Goal: Task Accomplishment & Management: Manage account settings

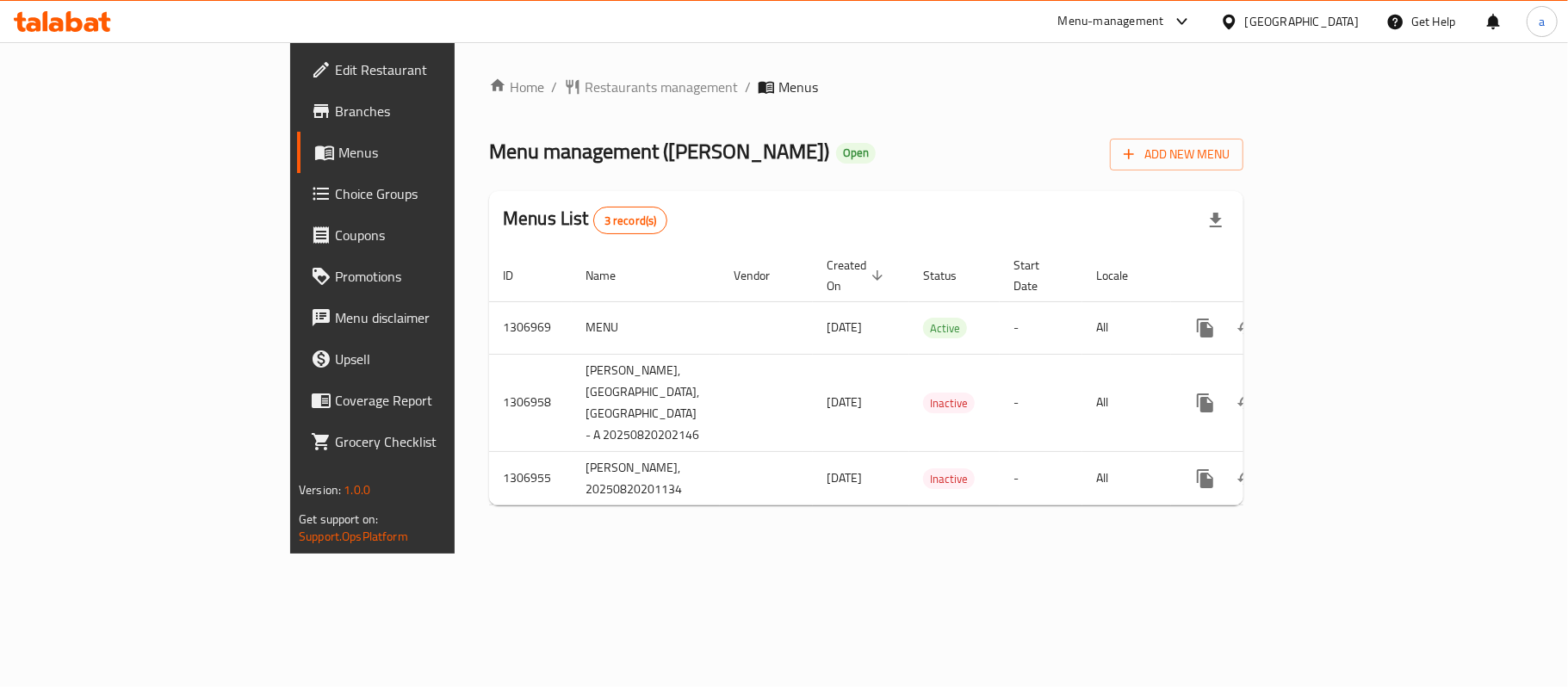
click at [1317, 12] on div "United Arab Emirates" at bounding box center [1302, 21] width 114 height 19
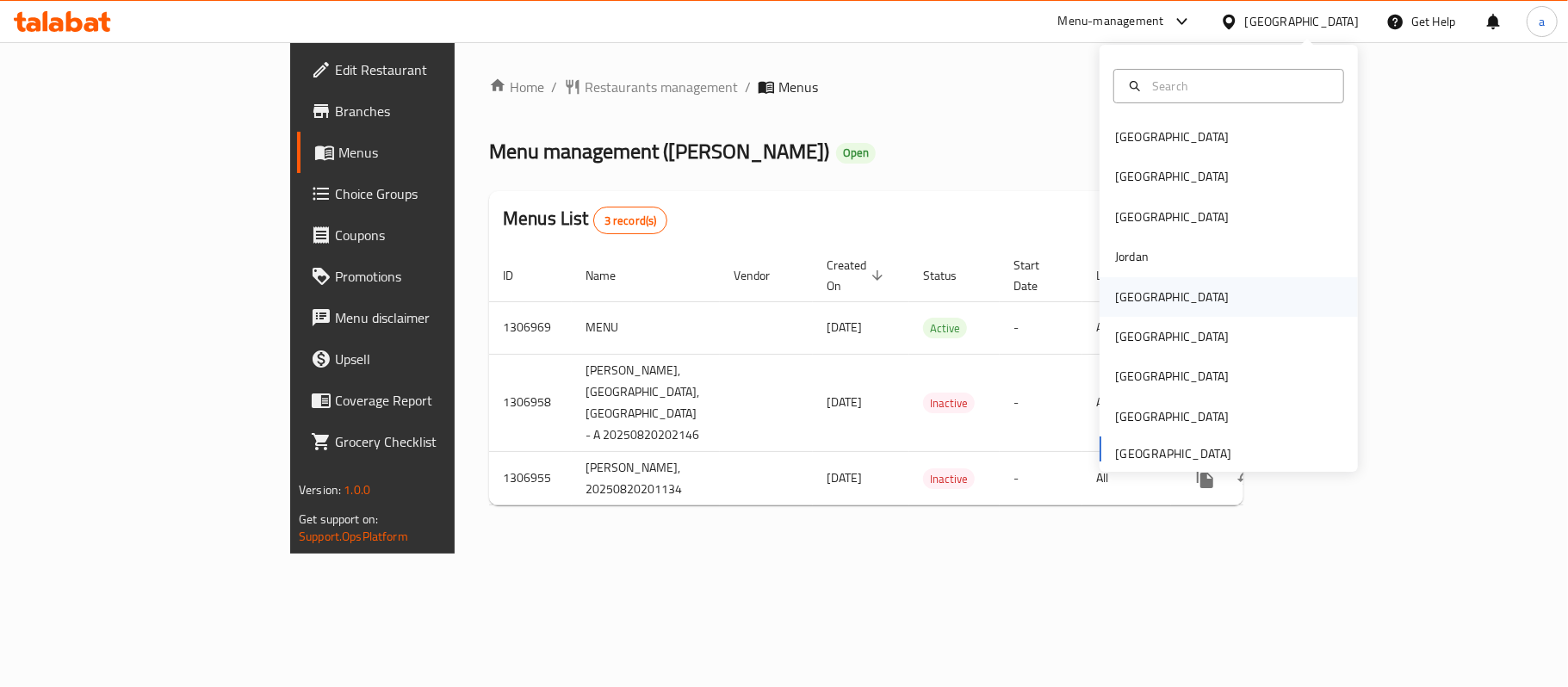
click at [1126, 300] on div "[GEOGRAPHIC_DATA]" at bounding box center [1172, 296] width 114 height 19
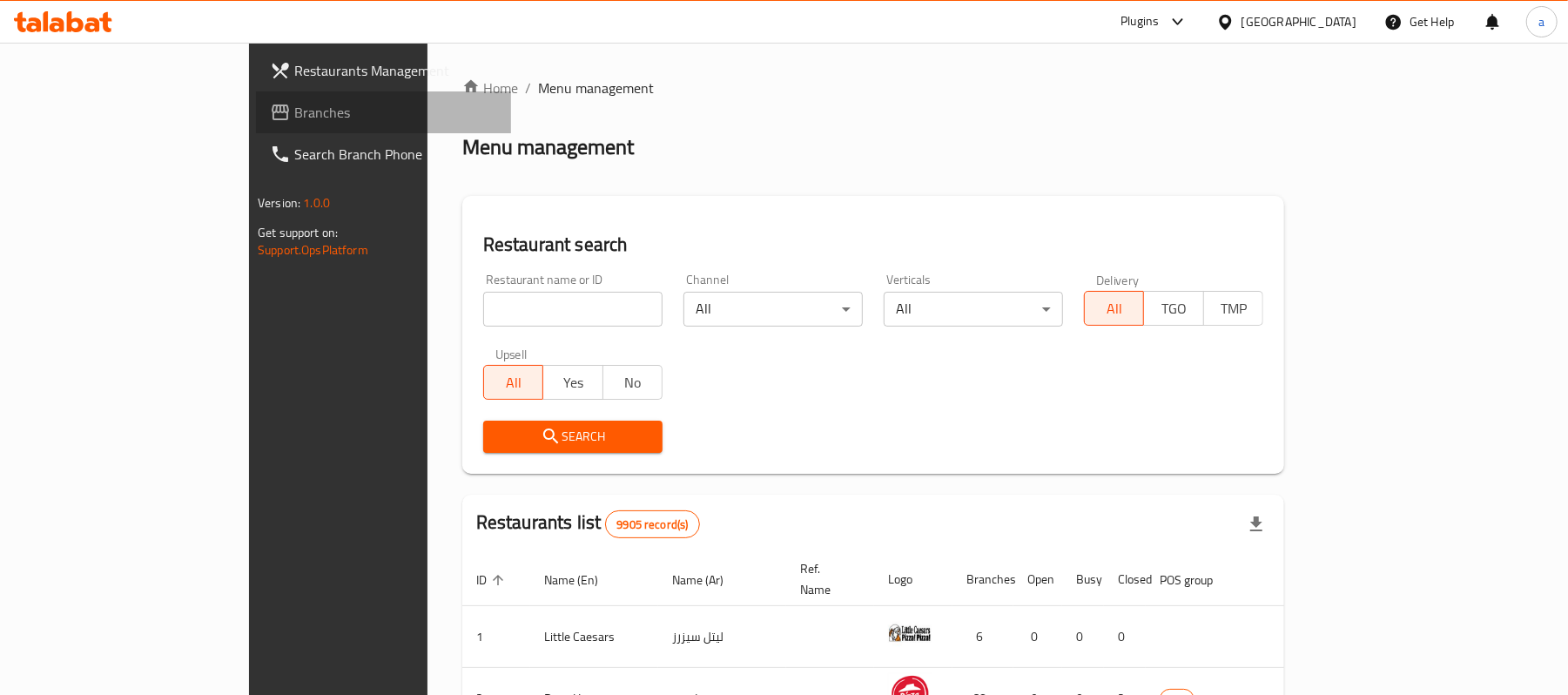
click at [294, 105] on span "Branches" at bounding box center [396, 112] width 203 height 21
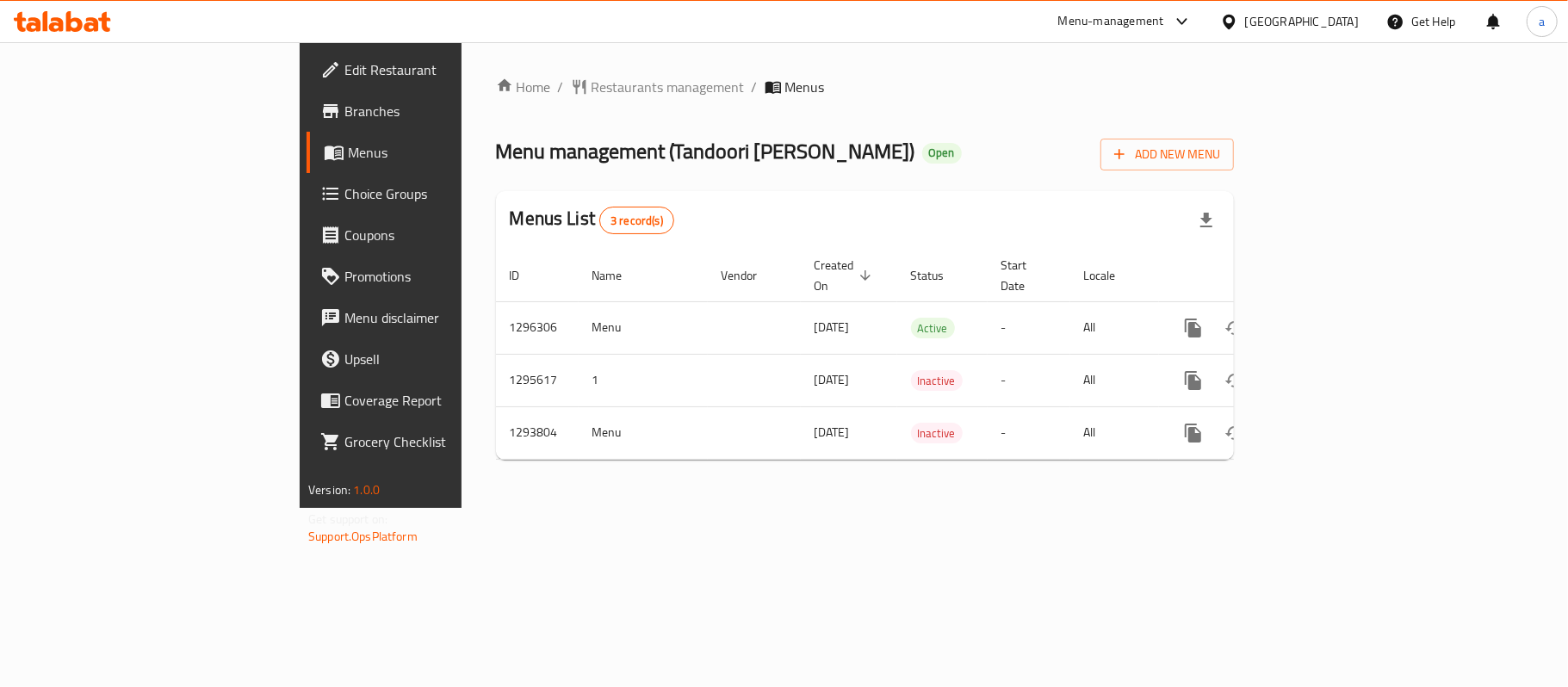
click at [1331, 28] on div "[GEOGRAPHIC_DATA]" at bounding box center [1302, 21] width 114 height 19
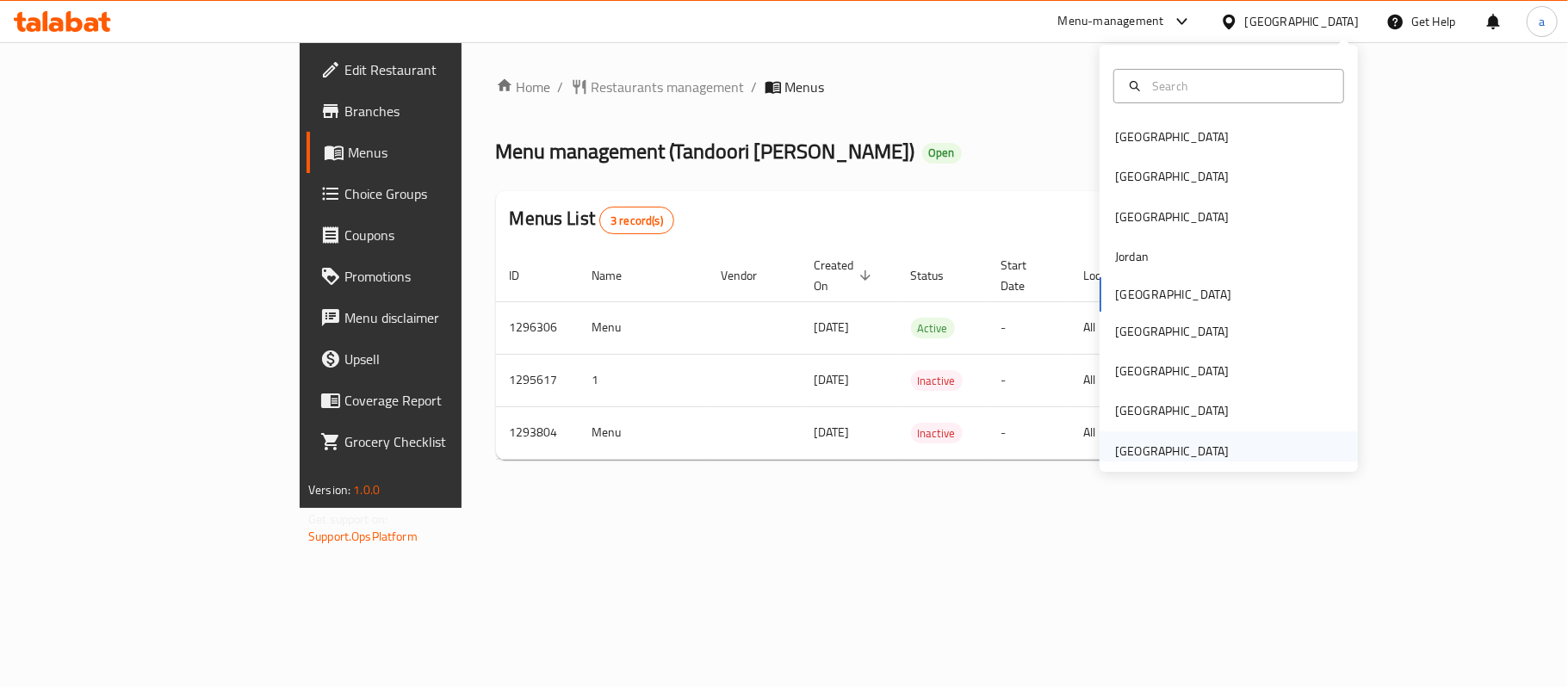
click at [1183, 451] on div "[GEOGRAPHIC_DATA]" at bounding box center [1172, 450] width 114 height 19
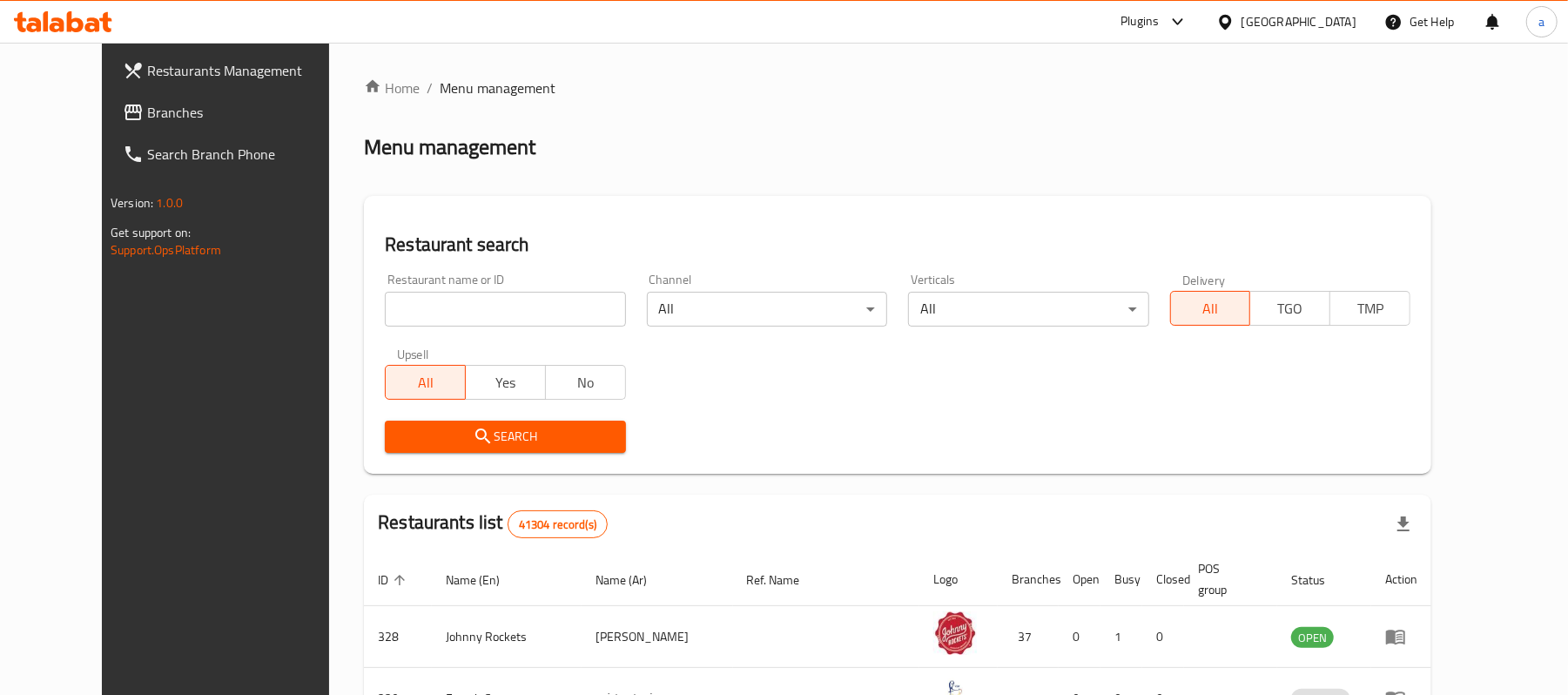
click at [58, 25] on icon at bounding box center [57, 25] width 15 height 15
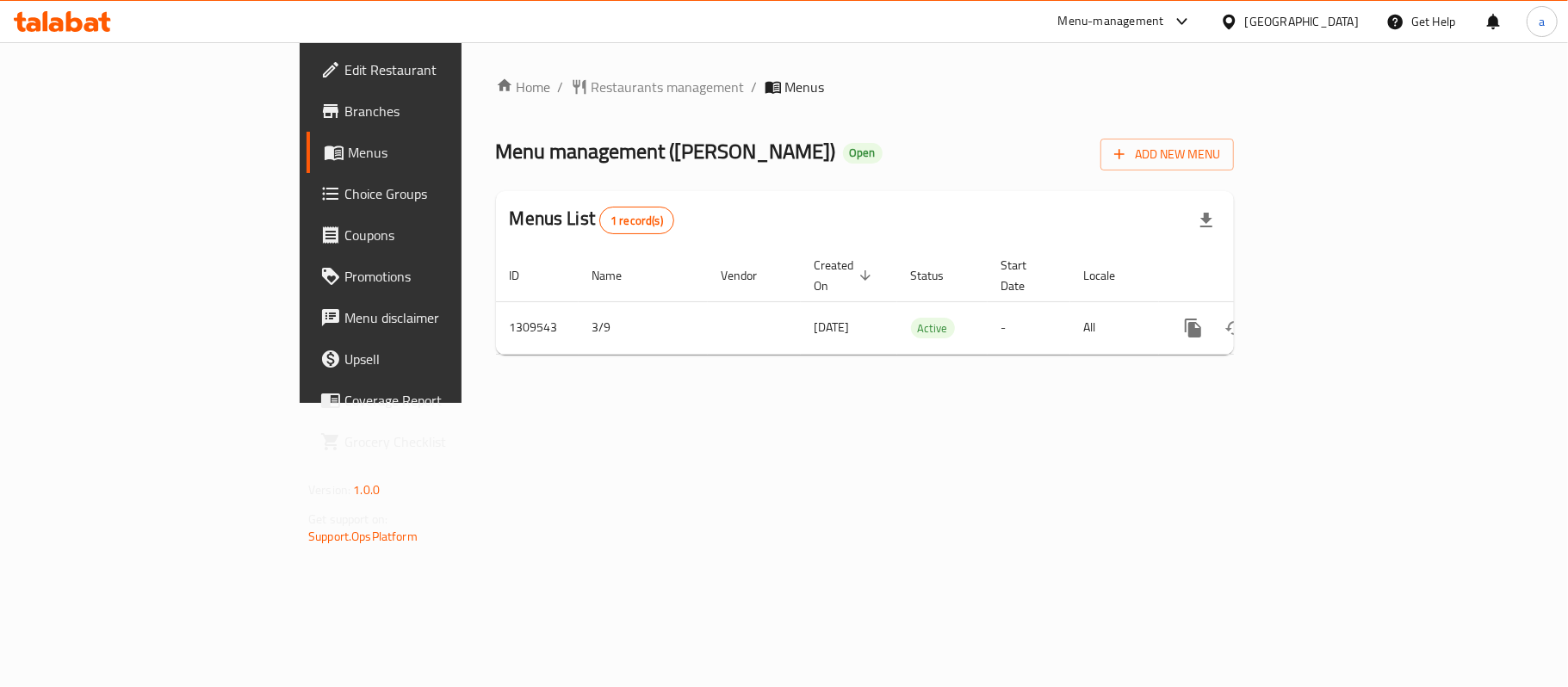
click at [345, 77] on span "Edit Restaurant" at bounding box center [446, 70] width 203 height 21
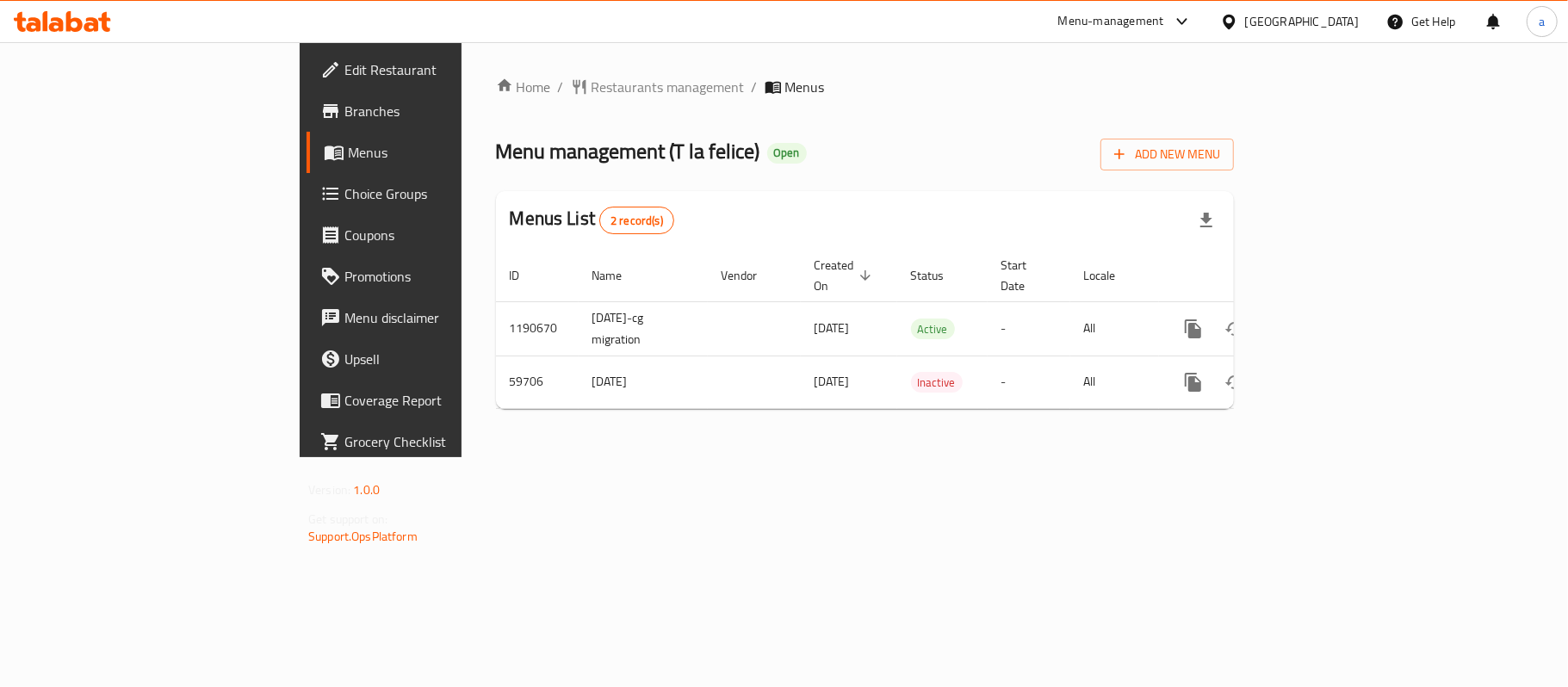
click at [82, 28] on icon at bounding box center [62, 21] width 98 height 21
